Goal: Task Accomplishment & Management: Complete application form

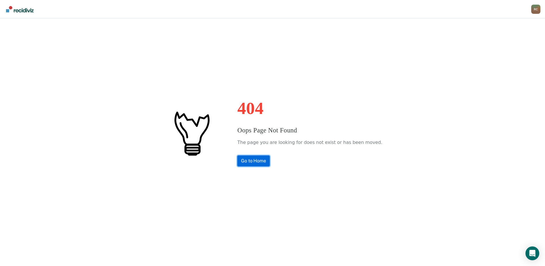
click at [265, 161] on link "Go to Home" at bounding box center [253, 160] width 32 height 11
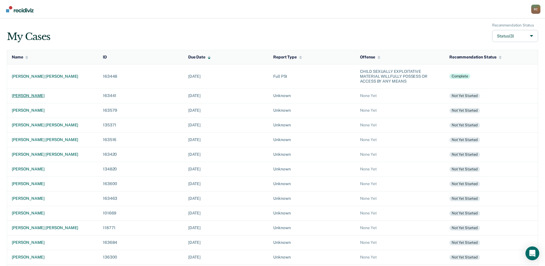
click at [23, 95] on div "[PERSON_NAME]" at bounding box center [53, 95] width 82 height 5
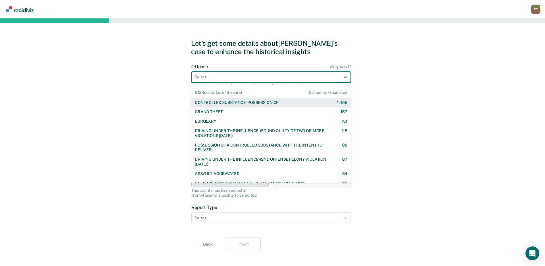
click at [242, 76] on div at bounding box center [266, 77] width 143 height 6
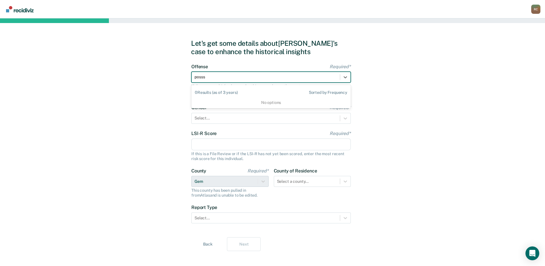
type input "poss"
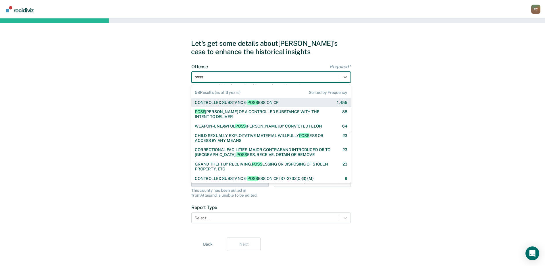
click at [221, 100] on div "CONTROLLED SUBSTANCE- POSS ESSION OF" at bounding box center [237, 102] width 84 height 5
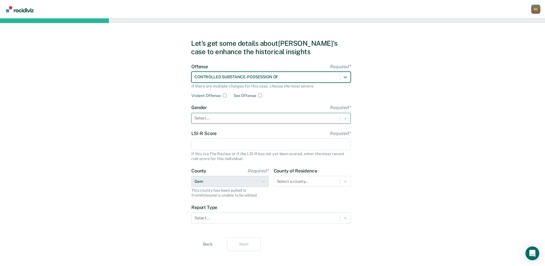
click at [204, 117] on div at bounding box center [266, 118] width 143 height 6
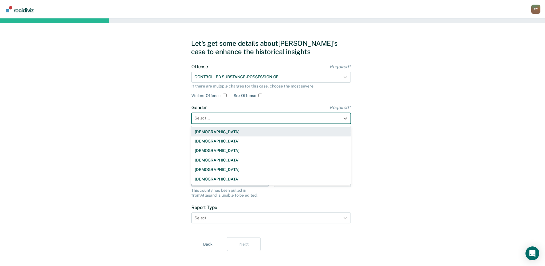
click at [208, 134] on div "[DEMOGRAPHIC_DATA]" at bounding box center [271, 131] width 160 height 9
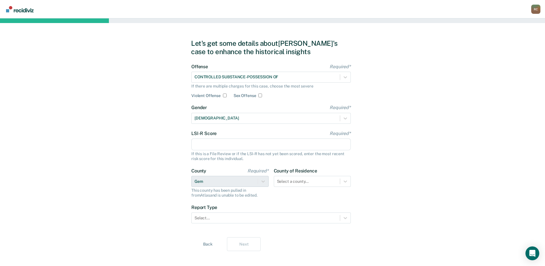
click at [204, 142] on input "LSI-R Score Required*" at bounding box center [271, 144] width 160 height 12
type input "14"
click at [281, 216] on div at bounding box center [266, 218] width 143 height 6
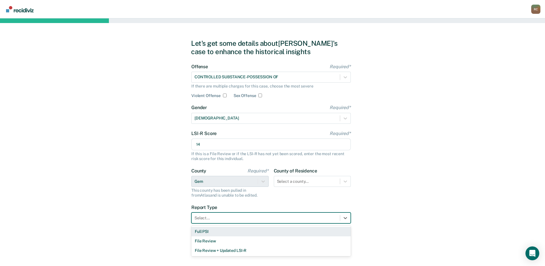
click at [255, 230] on div "Full PSI" at bounding box center [271, 231] width 160 height 9
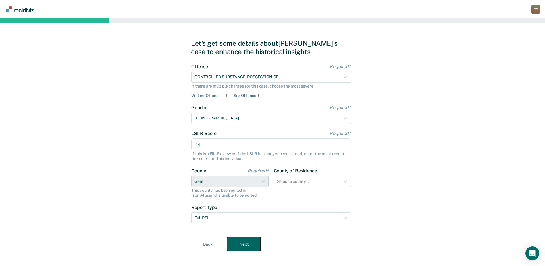
click at [242, 245] on button "Next" at bounding box center [244, 244] width 34 height 14
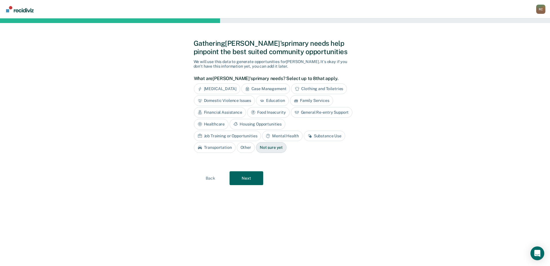
click at [304, 133] on div "Substance Use" at bounding box center [324, 136] width 41 height 11
click at [250, 181] on button "Next" at bounding box center [246, 178] width 34 height 14
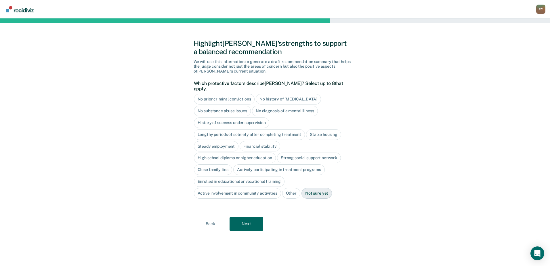
click at [327, 129] on div "Stable housing" at bounding box center [323, 134] width 35 height 11
click at [228, 141] on div "Steady employment" at bounding box center [216, 146] width 45 height 11
click at [255, 141] on div "Financial stability" at bounding box center [266, 146] width 41 height 11
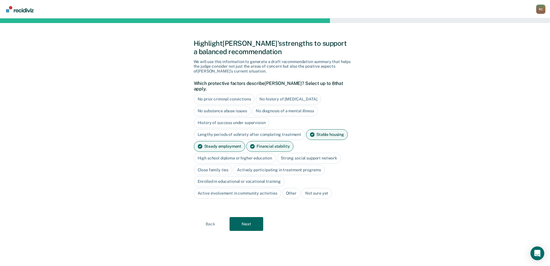
click at [256, 153] on div "High school diploma or higher education" at bounding box center [235, 158] width 82 height 11
click at [298, 153] on div "Strong social support network" at bounding box center [315, 158] width 64 height 11
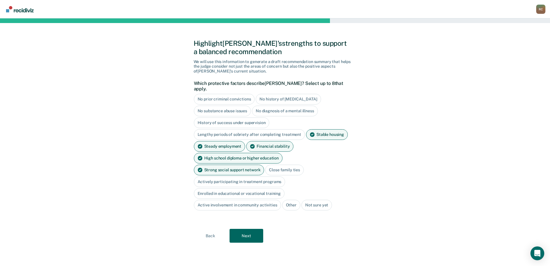
click at [265, 164] on div "Close family ties" at bounding box center [284, 169] width 39 height 11
click at [231, 200] on div "Active involvement in community activities" at bounding box center [237, 205] width 87 height 11
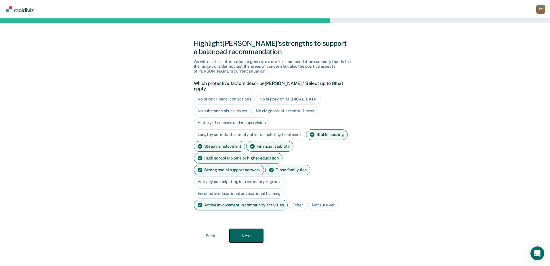
click at [244, 229] on button "Next" at bounding box center [246, 236] width 34 height 14
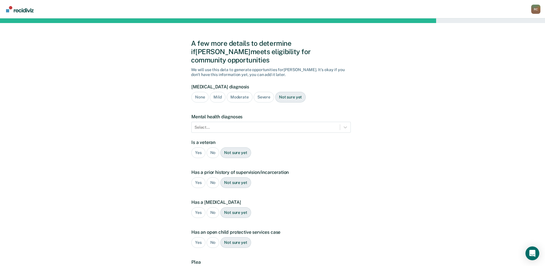
click at [216, 92] on div "Mild" at bounding box center [218, 97] width 16 height 11
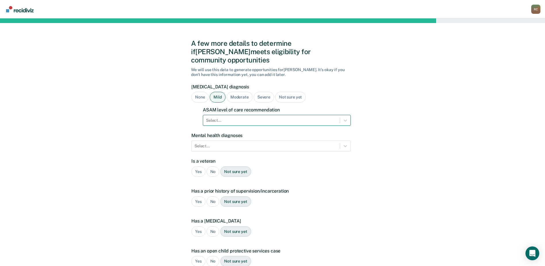
click at [215, 117] on div at bounding box center [271, 120] width 131 height 6
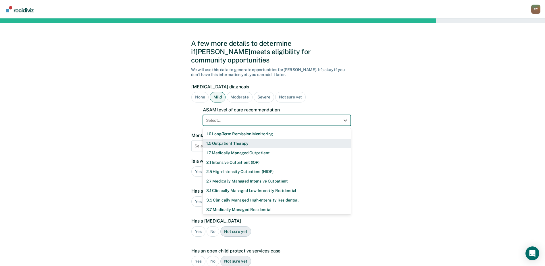
click at [221, 139] on div "1.5 Outpatient Therapy" at bounding box center [277, 143] width 148 height 9
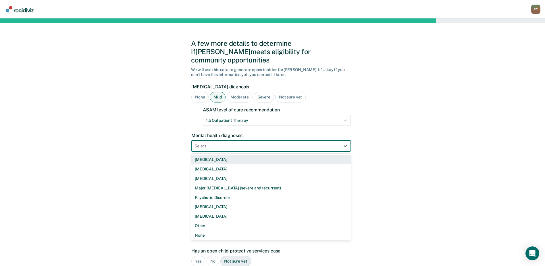
click at [220, 143] on div at bounding box center [266, 146] width 143 height 6
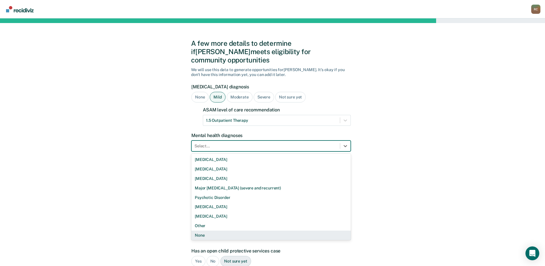
click at [206, 230] on div "None" at bounding box center [271, 234] width 160 height 9
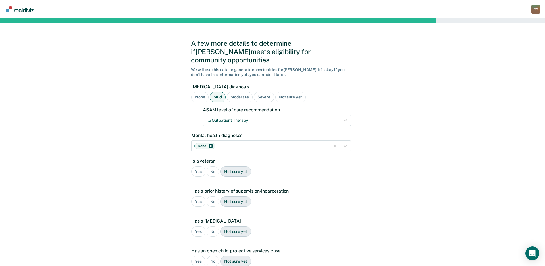
click at [215, 166] on div "No" at bounding box center [213, 171] width 13 height 11
click at [196, 196] on div "Yes" at bounding box center [198, 201] width 14 height 11
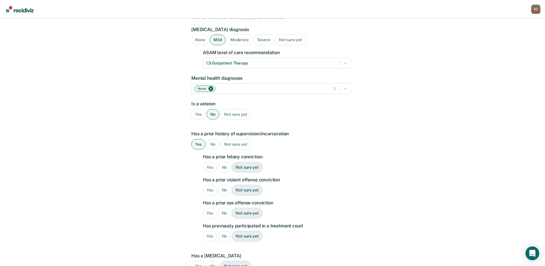
scroll to position [58, 0]
click at [221, 162] on div "No" at bounding box center [224, 167] width 13 height 11
click at [210, 184] on div "Yes" at bounding box center [210, 189] width 14 height 11
click at [221, 207] on div "No" at bounding box center [224, 212] width 13 height 11
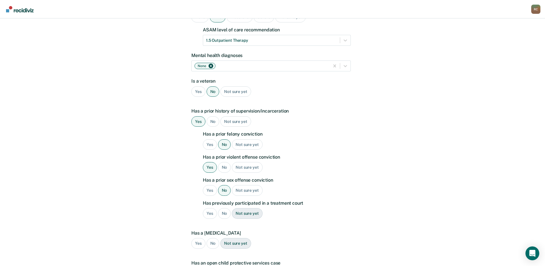
scroll to position [86, 0]
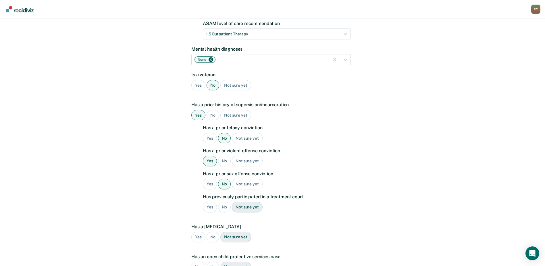
click at [222, 202] on div "No" at bounding box center [224, 207] width 13 height 11
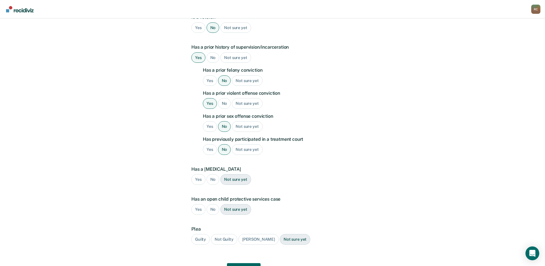
click at [213, 174] on div "No" at bounding box center [213, 179] width 13 height 11
click at [208, 204] on div "No" at bounding box center [213, 209] width 13 height 11
click at [200, 234] on div "Guilty" at bounding box center [200, 239] width 18 height 11
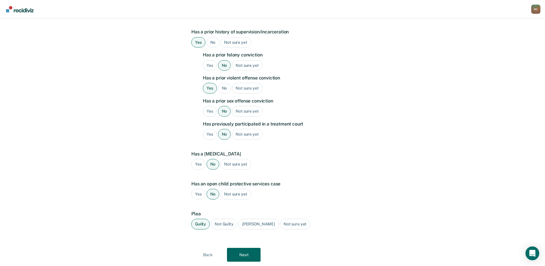
scroll to position [167, 0]
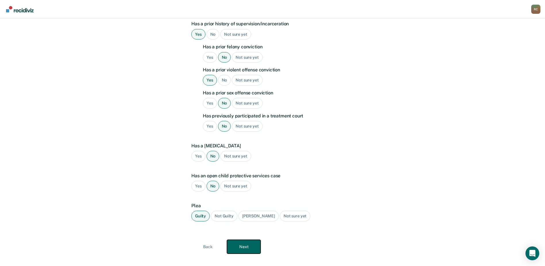
click at [246, 240] on button "Next" at bounding box center [244, 247] width 34 height 14
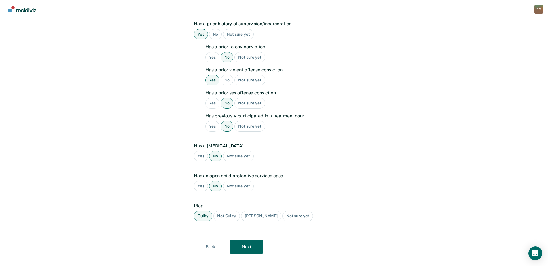
scroll to position [0, 0]
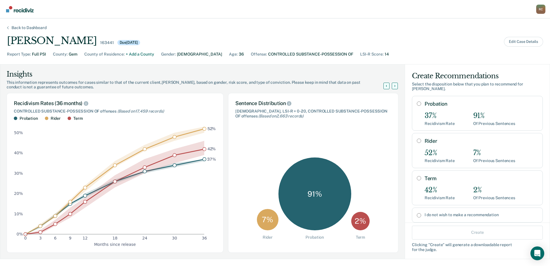
click at [417, 101] on input "Probation" at bounding box center [419, 103] width 4 height 5
radio input "true"
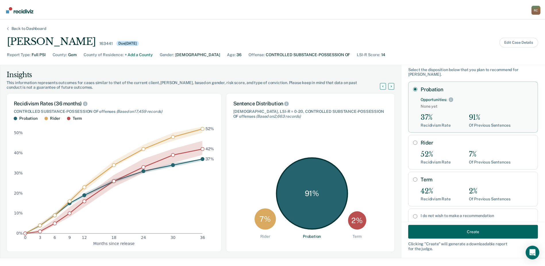
scroll to position [26, 0]
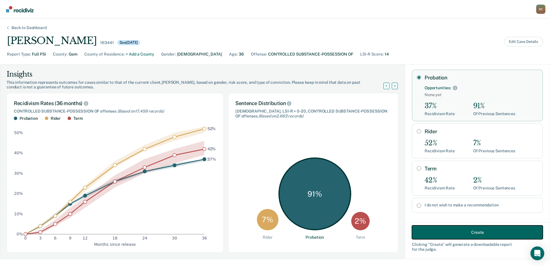
click at [456, 230] on button "Create" at bounding box center [477, 232] width 131 height 14
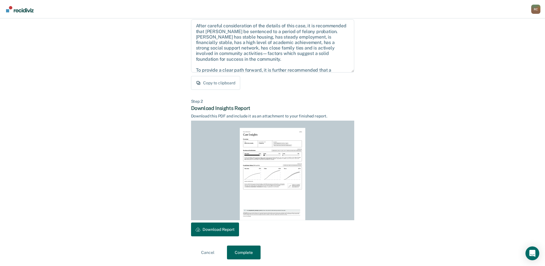
scroll to position [62, 0]
click at [217, 231] on button "Download Report" at bounding box center [215, 229] width 48 height 14
click at [240, 252] on button "Complete" at bounding box center [244, 252] width 34 height 14
